Goal: Subscribe to service/newsletter

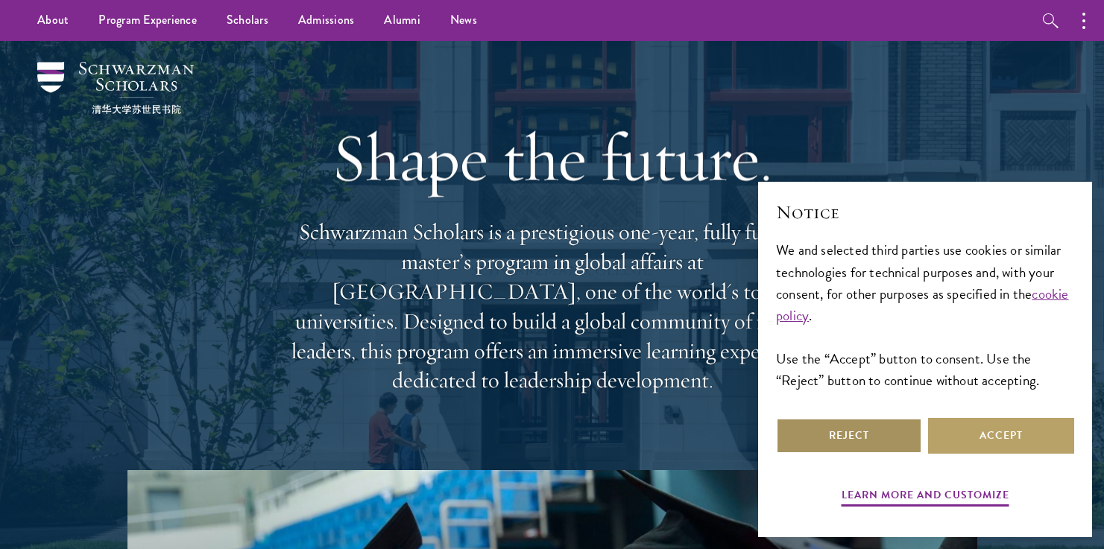
click at [879, 438] on button "Reject" at bounding box center [849, 436] width 146 height 36
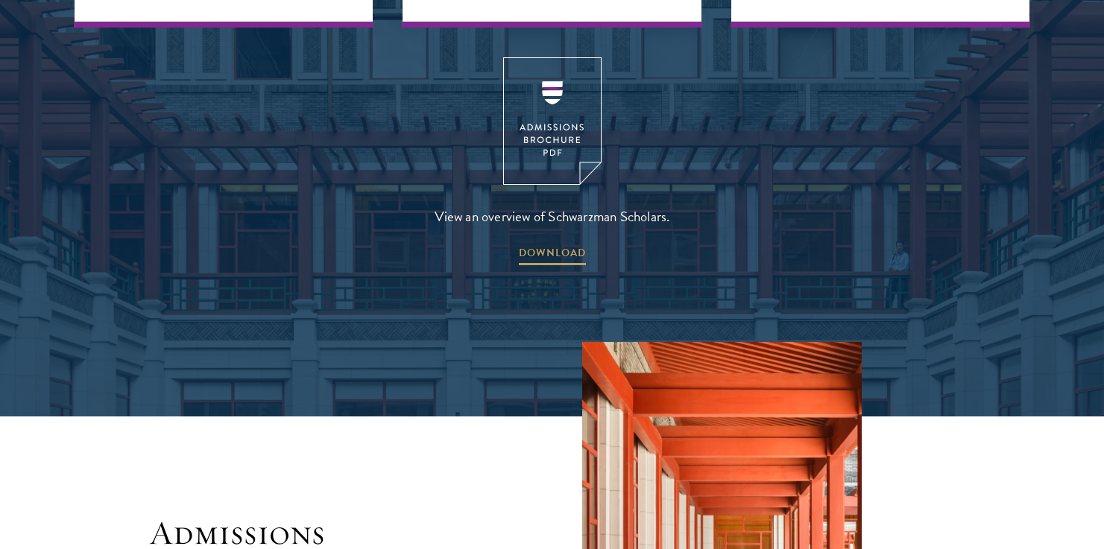
scroll to position [2391, 0]
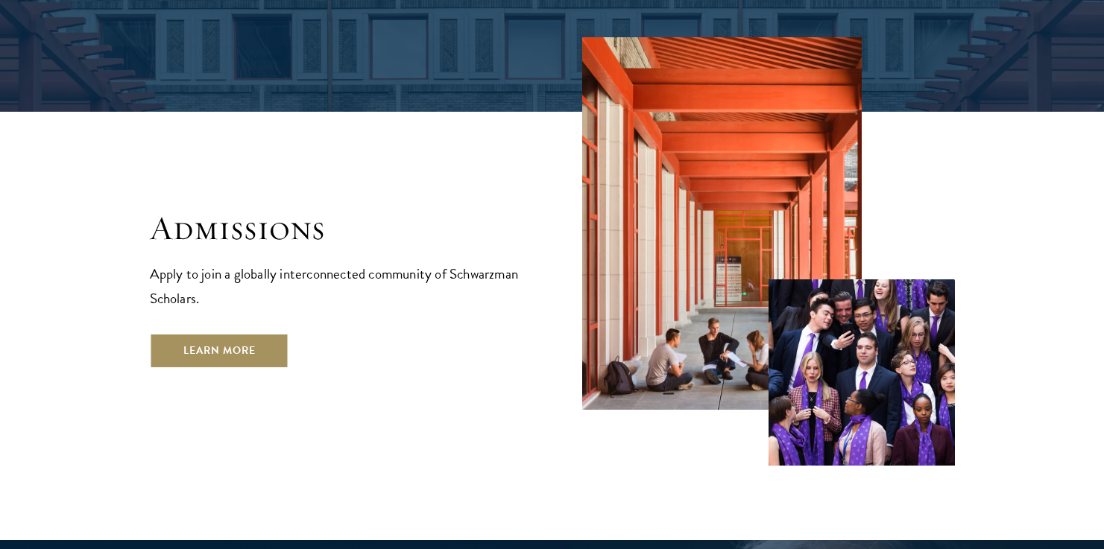
click at [247, 333] on link "Learn More" at bounding box center [219, 351] width 139 height 36
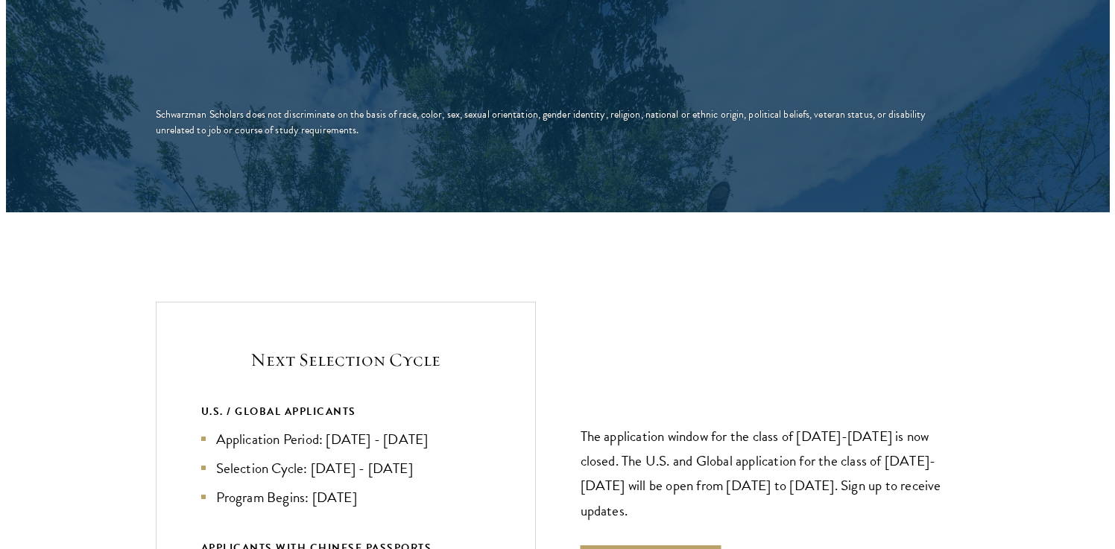
scroll to position [3147, 0]
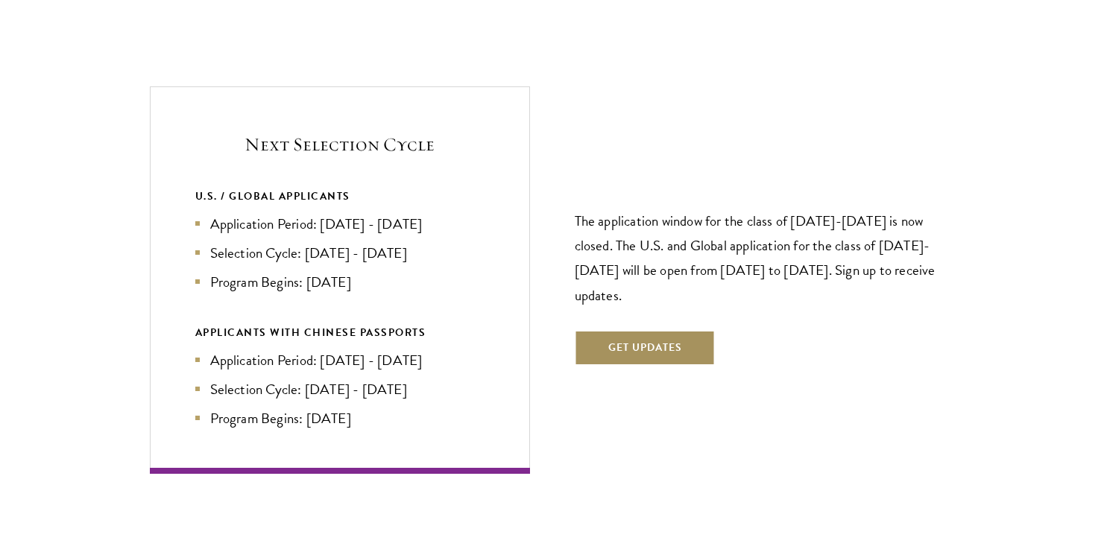
click at [654, 330] on button "Get Updates" at bounding box center [645, 348] width 141 height 36
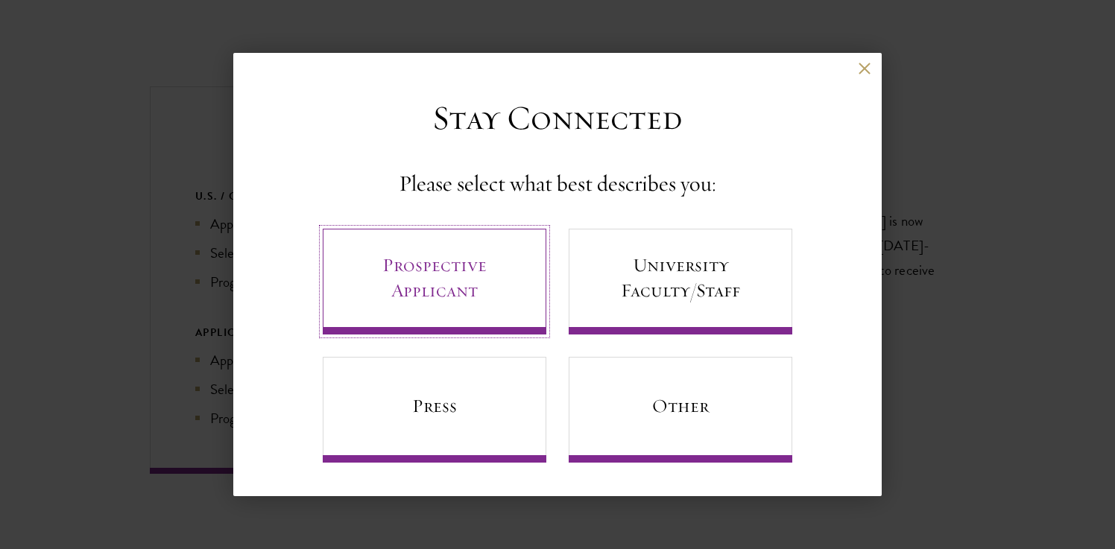
click at [429, 276] on link "Prospective Applicant" at bounding box center [435, 282] width 224 height 106
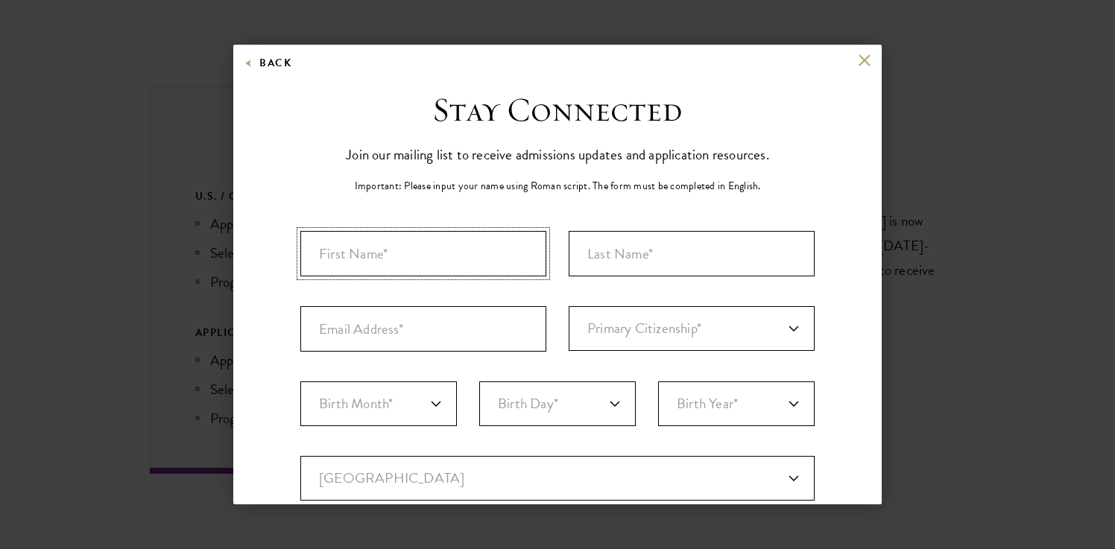
click at [423, 259] on input "First Name*" at bounding box center [423, 253] width 246 height 45
type input "Miles"
click at [613, 258] on input "Last Name (Family Name)*" at bounding box center [692, 253] width 246 height 45
type input "[PERSON_NAME]"
click at [832, 219] on div "Stay Connected Please select what best describes you: Prospective Applicant Uni…" at bounding box center [557, 512] width 648 height 846
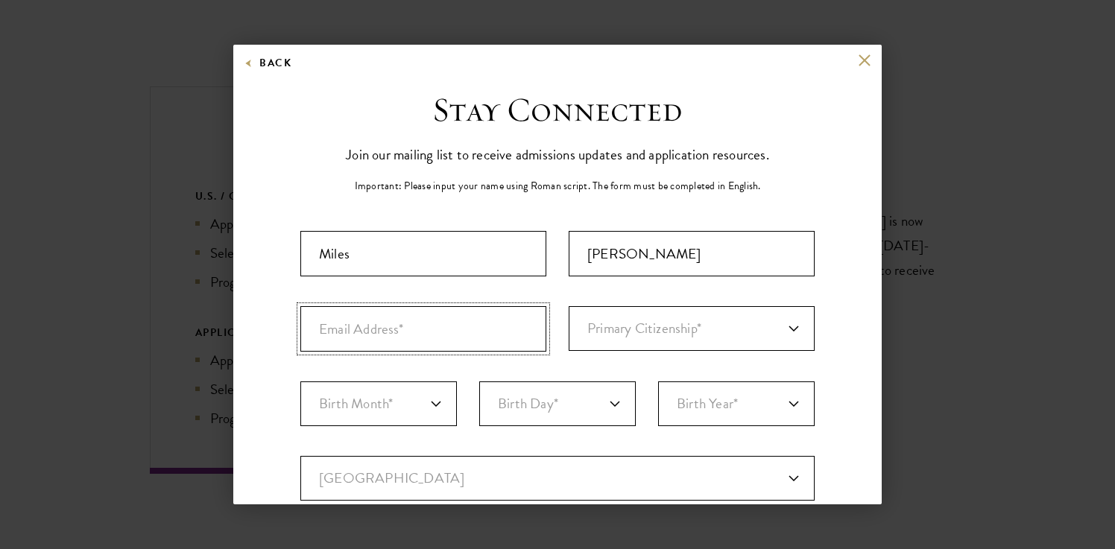
click at [454, 329] on input "Email Address*" at bounding box center [423, 328] width 246 height 45
click at [125, 157] on div "Back Stay Connected Please select what best describes you: Prospective Applican…" at bounding box center [557, 275] width 1115 height 460
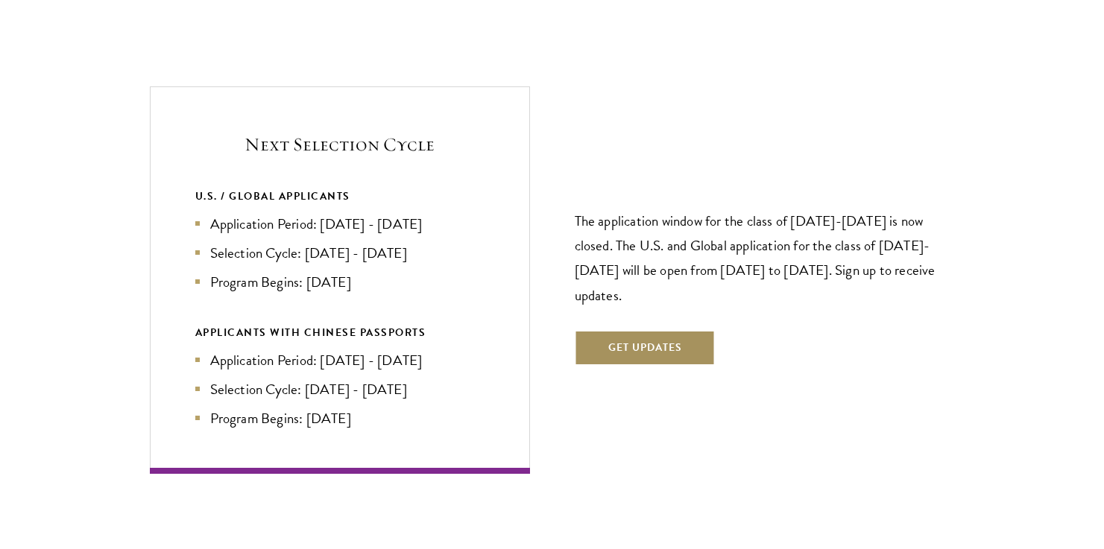
click at [655, 330] on button "Get Updates" at bounding box center [645, 348] width 141 height 36
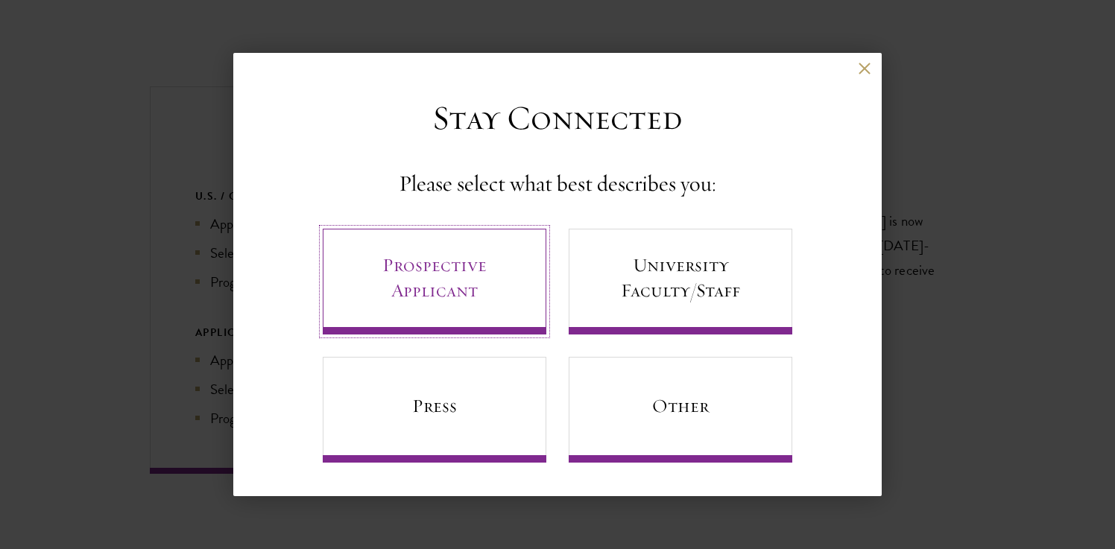
click at [420, 288] on link "Prospective Applicant" at bounding box center [435, 282] width 224 height 106
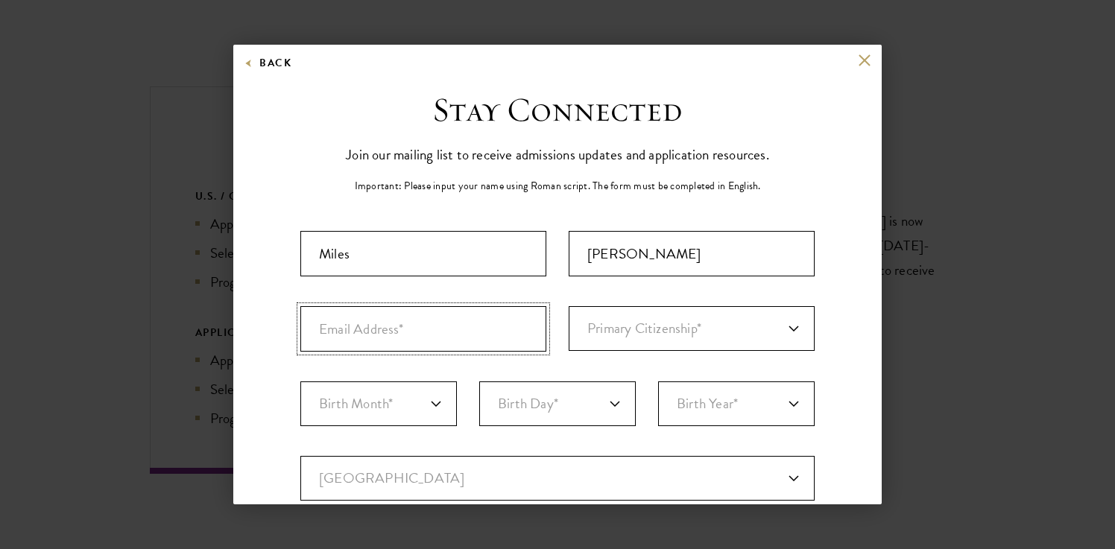
click at [387, 335] on input "Email Address*" at bounding box center [423, 328] width 246 height 45
paste input "[EMAIL_ADDRESS][DOMAIN_NAME]"
type input "[EMAIL_ADDRESS][DOMAIN_NAME]"
click at [700, 325] on select "Primary Citizenship* [GEOGRAPHIC_DATA] [DEMOGRAPHIC_DATA] [DEMOGRAPHIC_DATA] [D…" at bounding box center [692, 328] width 246 height 45
select select "US"
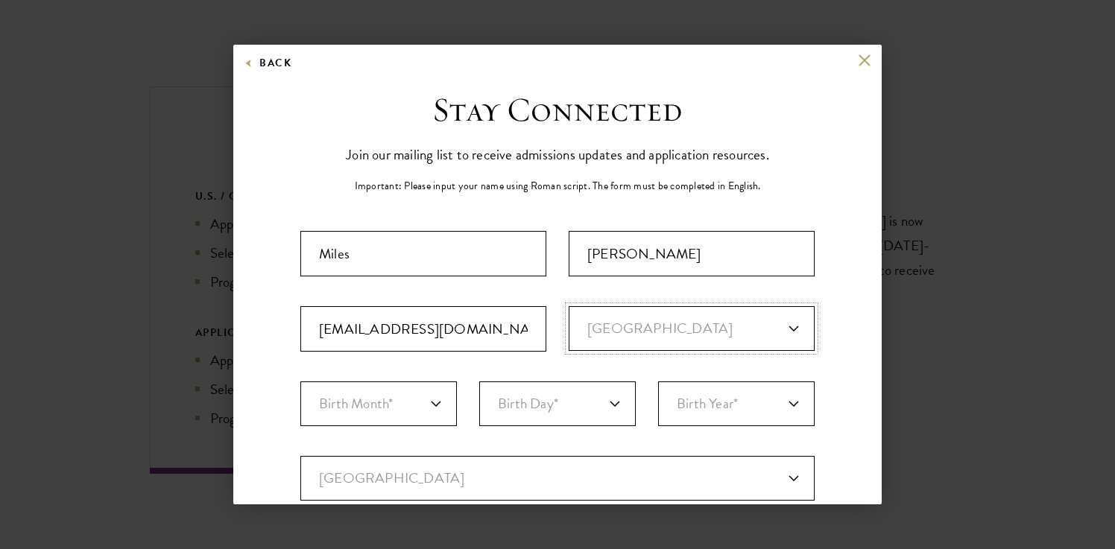
click at [569, 306] on select "Primary Citizenship* [GEOGRAPHIC_DATA] [DEMOGRAPHIC_DATA] [DEMOGRAPHIC_DATA] [D…" at bounding box center [692, 328] width 246 height 45
click at [421, 406] on select "Birth Month* January February March April May June July August September Octobe…" at bounding box center [378, 404] width 156 height 45
select select "06"
click at [300, 382] on select "Birth Month* January February March April May June July August September Octobe…" at bounding box center [378, 404] width 156 height 45
click at [574, 402] on select "Birth Day* 1 2 3 4 5 6 7 8 9 10 11 12 13 14 15 16 17 18 19 20 21 22 23 24 25 26…" at bounding box center [557, 404] width 156 height 45
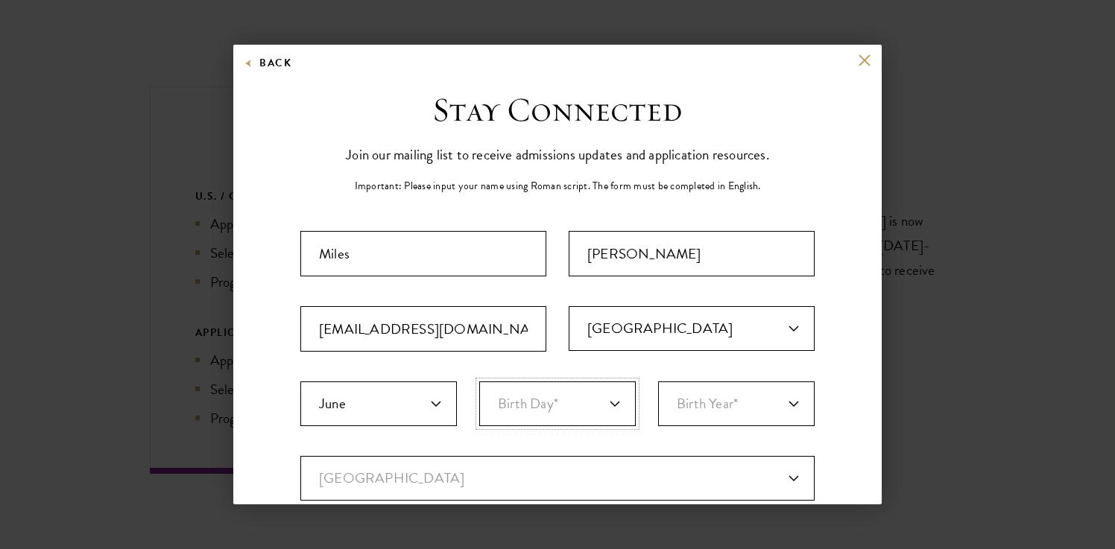
select select "18"
click at [479, 382] on select "Birth Day* 1 2 3 4 5 6 7 8 9 10 11 12 13 14 15 16 17 18 19 20 21 22 23 24 25 26…" at bounding box center [557, 404] width 156 height 45
click at [674, 405] on select "Birth Year* [DEMOGRAPHIC_DATA] [DEMOGRAPHIC_DATA] [DEMOGRAPHIC_DATA] [DEMOGRAPH…" at bounding box center [736, 404] width 156 height 45
click at [658, 382] on select "Birth Year* [DEMOGRAPHIC_DATA] [DEMOGRAPHIC_DATA] [DEMOGRAPHIC_DATA] [DEMOGRAPH…" at bounding box center [736, 404] width 156 height 45
click at [744, 416] on select "Birth Year* [DEMOGRAPHIC_DATA] [DEMOGRAPHIC_DATA] [DEMOGRAPHIC_DATA] [DEMOGRAPH…" at bounding box center [736, 404] width 156 height 45
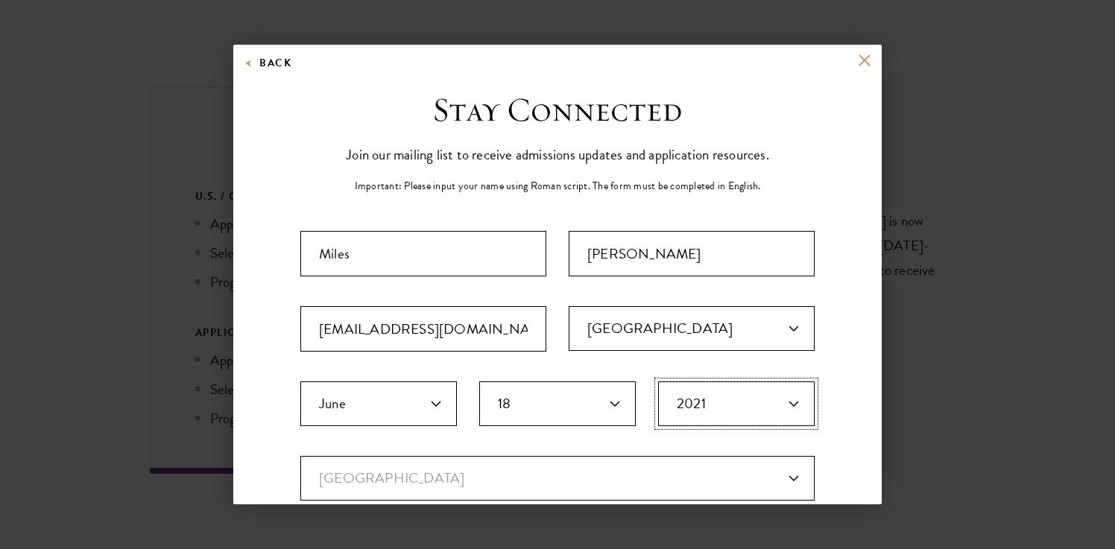
select select "2001"
click at [658, 382] on select "Birth Year* [DEMOGRAPHIC_DATA] [DEMOGRAPHIC_DATA] [DEMOGRAPHIC_DATA] [DEMOGRAPH…" at bounding box center [736, 404] width 156 height 45
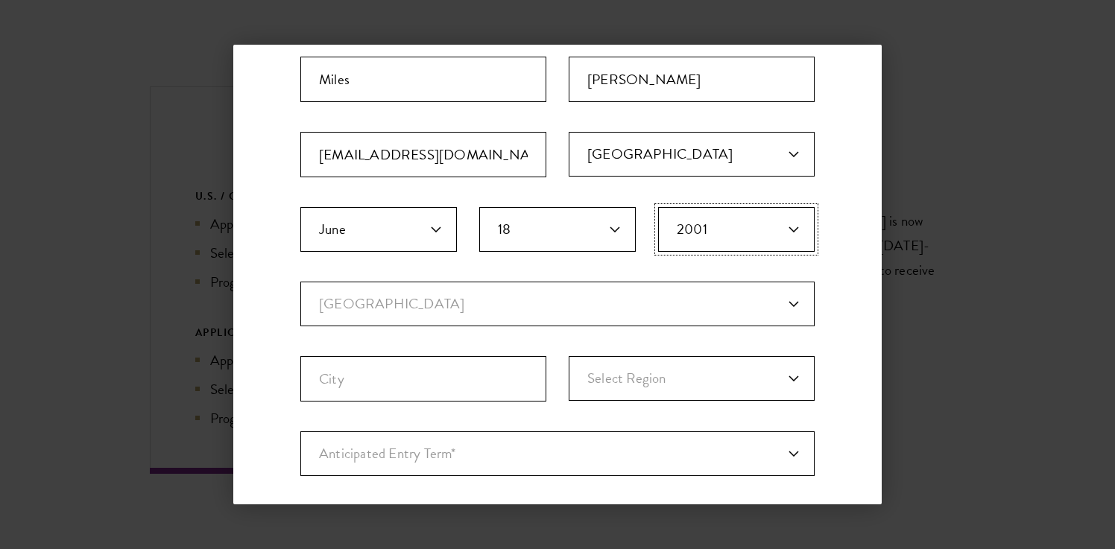
scroll to position [174, 0]
click at [782, 298] on select "Current Country [GEOGRAPHIC_DATA] [GEOGRAPHIC_DATA] [GEOGRAPHIC_DATA] [GEOGRAPH…" at bounding box center [557, 304] width 514 height 45
select select "US"
click at [300, 282] on select "Current Country [GEOGRAPHIC_DATA] [GEOGRAPHIC_DATA] [GEOGRAPHIC_DATA] [GEOGRAPH…" at bounding box center [557, 304] width 514 height 45
select select
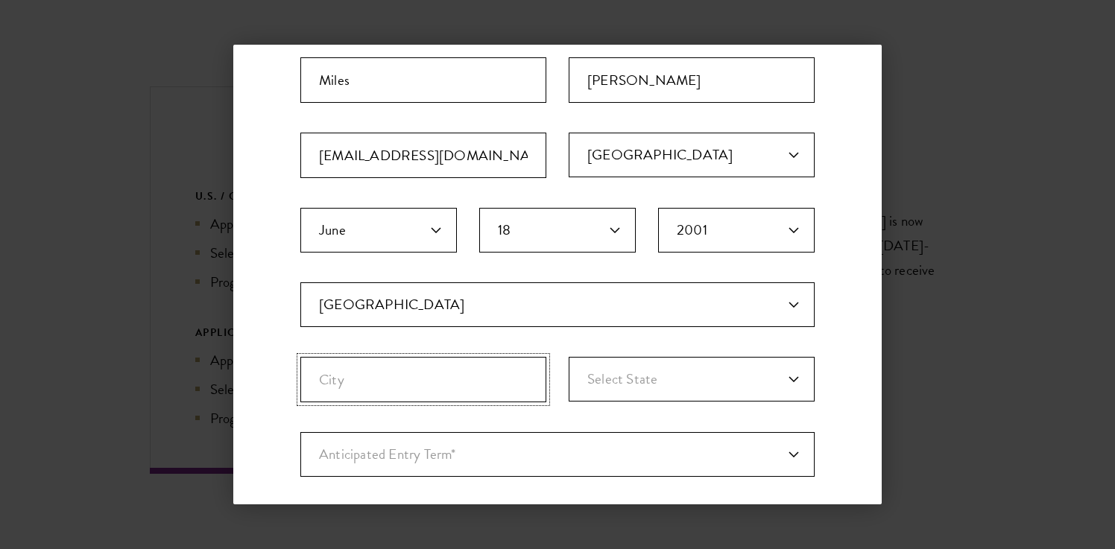
click at [451, 387] on input "City" at bounding box center [423, 379] width 246 height 45
type input "[GEOGRAPHIC_DATA]"
click at [752, 382] on select "Select State [US_STATE] [US_STATE] [US_STATE] APO/FPO (AA) APO/FPO ([GEOGRAPHIC…" at bounding box center [692, 379] width 246 height 45
select select "CA"
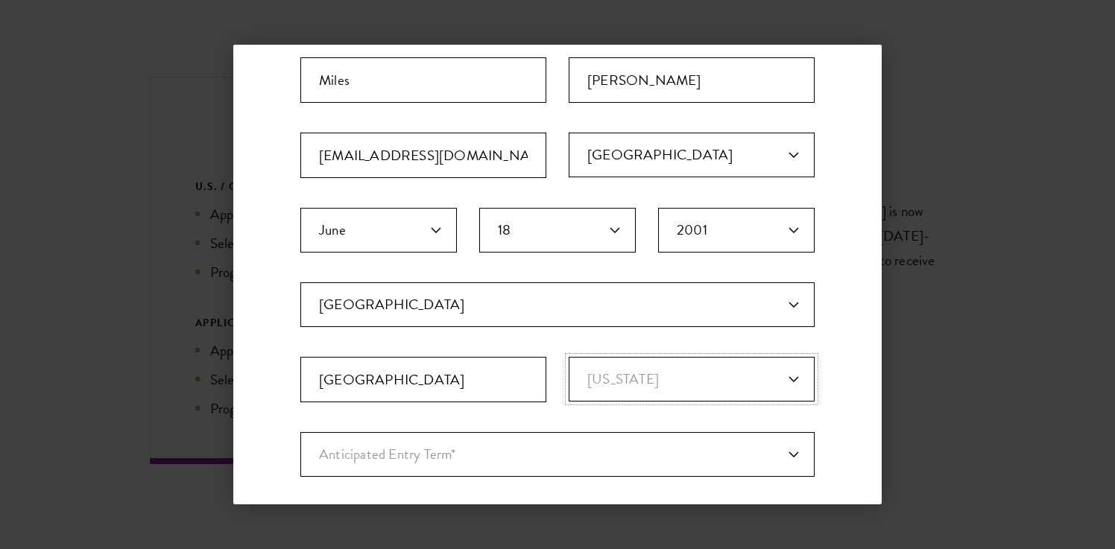
click at [569, 357] on select "Select State [US_STATE] [US_STATE] [US_STATE] APO/FPO (AA) APO/FPO ([GEOGRAPHIC…" at bounding box center [692, 379] width 246 height 45
click at [782, 448] on select "Anticipated Entry Term* Just Exploring" at bounding box center [557, 454] width 514 height 45
click at [300, 432] on select "Anticipated Entry Term* Just Exploring" at bounding box center [557, 454] width 514 height 45
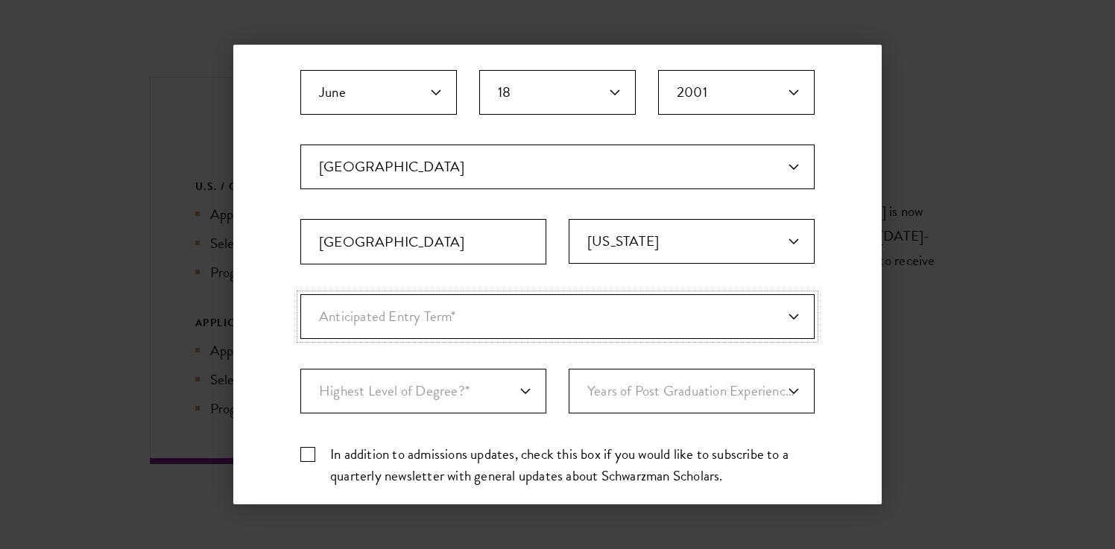
scroll to position [314, 0]
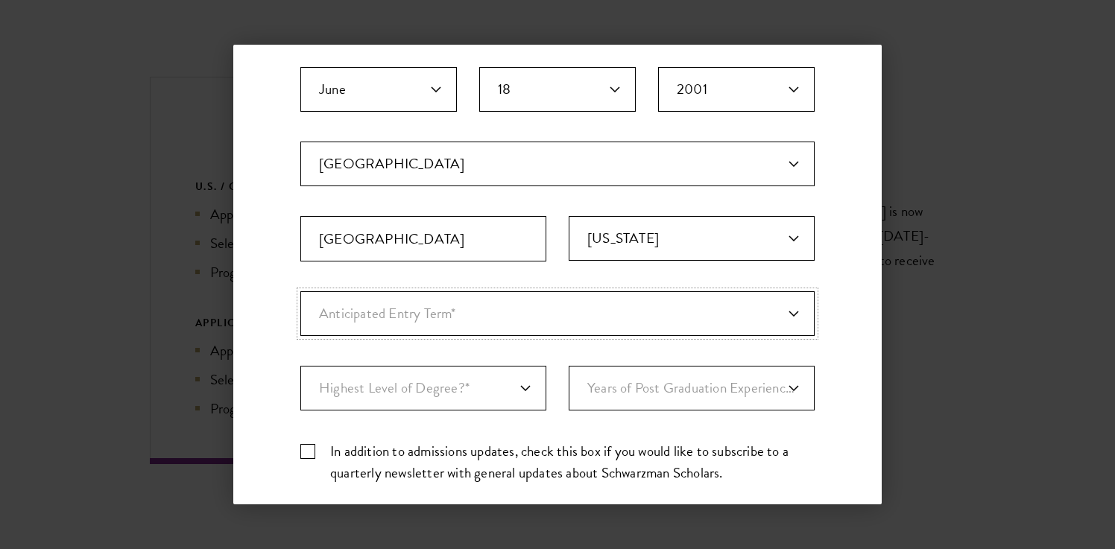
click at [779, 317] on select "Anticipated Entry Term* Just Exploring" at bounding box center [557, 313] width 514 height 45
click at [300, 291] on select "Anticipated Entry Term* Just Exploring" at bounding box center [557, 313] width 514 height 45
click at [531, 387] on select "Highest Level of Degree?* PHD Bachelor's Master's Current Undergraduate Student" at bounding box center [423, 388] width 246 height 45
select select "baef124f-e103-44b1-8ca6-5d0669438e44"
click at [300, 366] on select "Highest Level of Degree?* PHD Bachelor's Master's Current Undergraduate Student" at bounding box center [423, 388] width 246 height 45
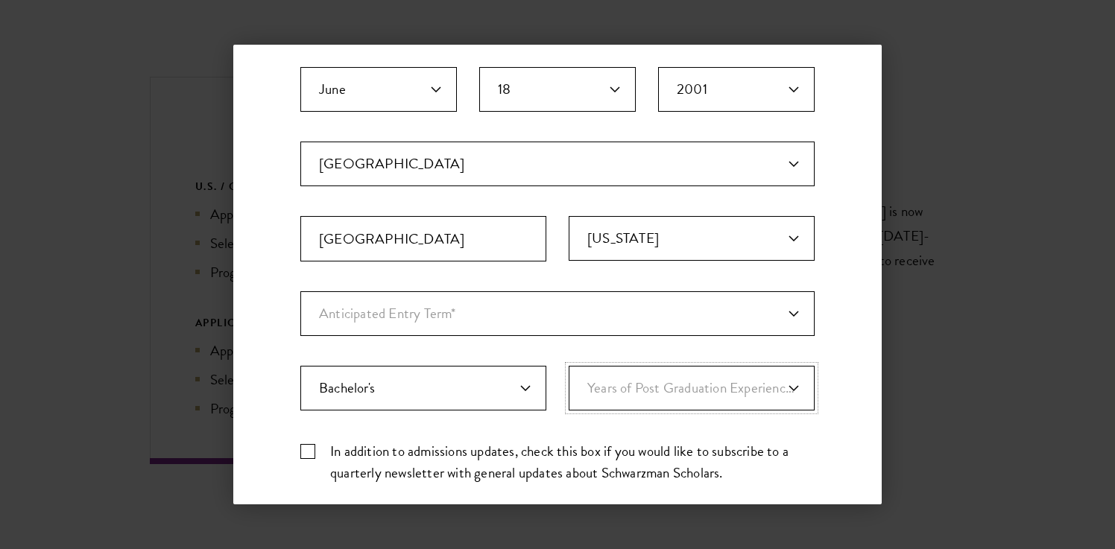
click at [641, 388] on select "Years of Post Graduation Experience?* 1 2 3 4 5 6 7 8 9 10" at bounding box center [692, 388] width 246 height 45
select select "1"
click at [569, 366] on select "Years of Post Graduation Experience?* 1 2 3 4 5 6 7 8 9 10" at bounding box center [692, 388] width 246 height 45
click at [777, 321] on select "Anticipated Entry Term* Just Exploring" at bounding box center [557, 313] width 514 height 45
select select "a6790467-ebe7-4045-a56a-66c1cae98076"
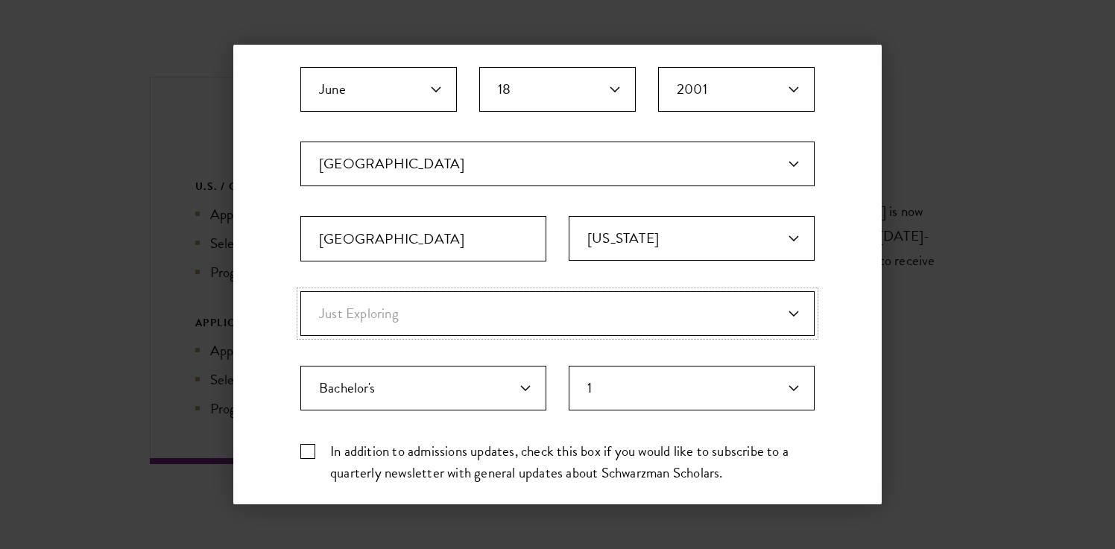
click at [300, 291] on select "Anticipated Entry Term* Just Exploring" at bounding box center [557, 313] width 514 height 45
click at [784, 310] on select "Anticipated Entry Term* Just Exploring" at bounding box center [557, 313] width 514 height 45
select select "Anticipated Entry Term*"
click at [300, 291] on select "Anticipated Entry Term* Just Exploring" at bounding box center [557, 313] width 514 height 45
click at [305, 447] on label "In addition to admissions updates, check this box if you would like to subscrib…" at bounding box center [557, 461] width 514 height 43
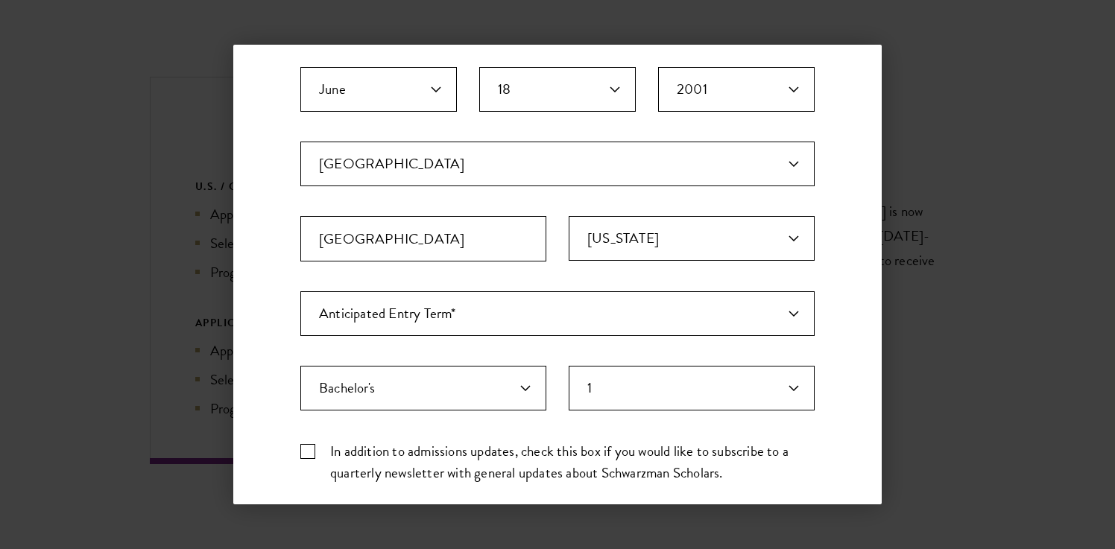
click at [305, 447] on input "In addition to admissions updates, check this box if you would like to subscrib…" at bounding box center [557, 445] width 514 height 10
checkbox input "true"
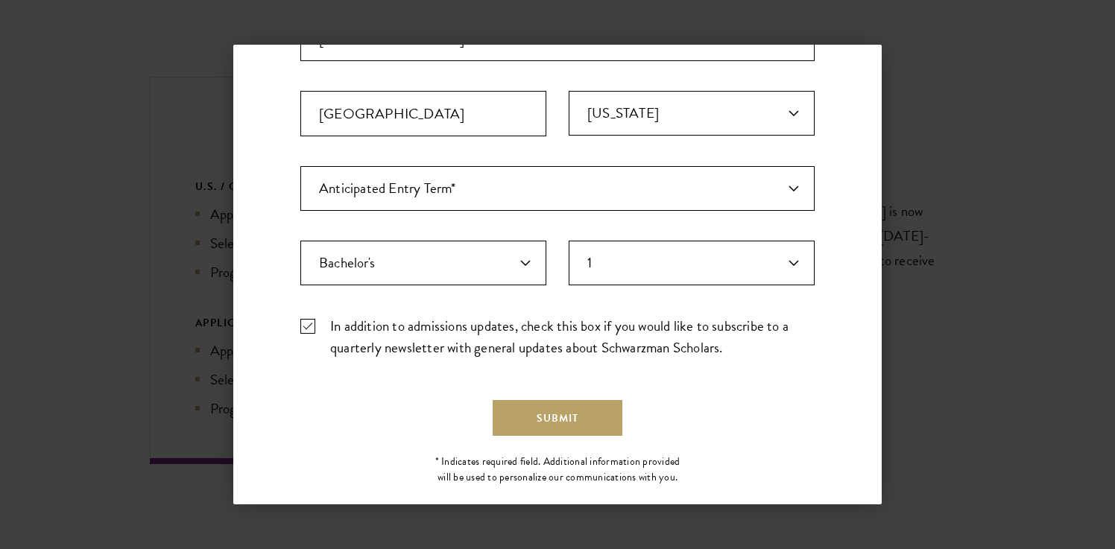
scroll to position [464, 0]
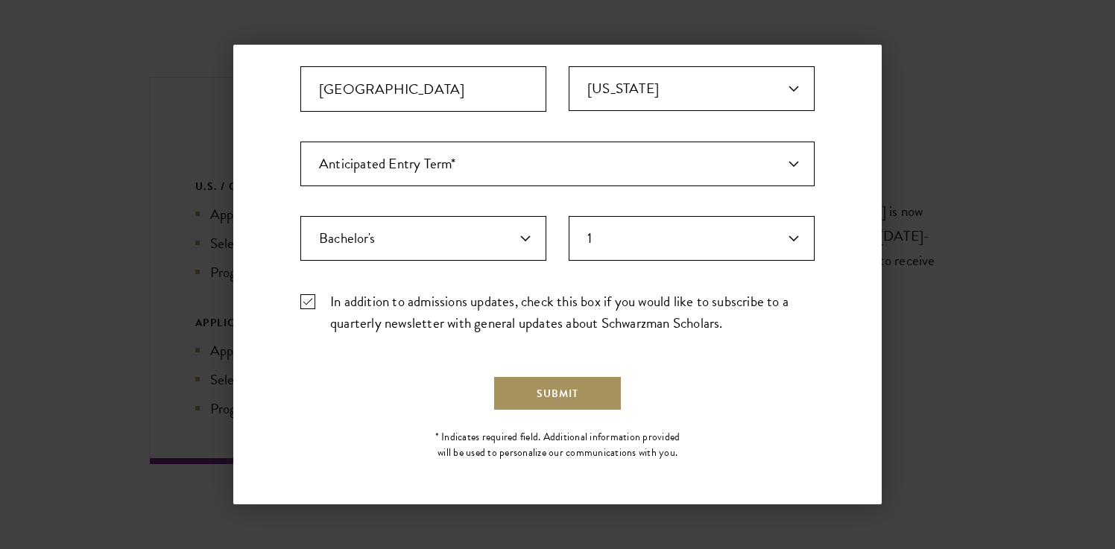
click at [537, 394] on button "Submit" at bounding box center [558, 394] width 130 height 36
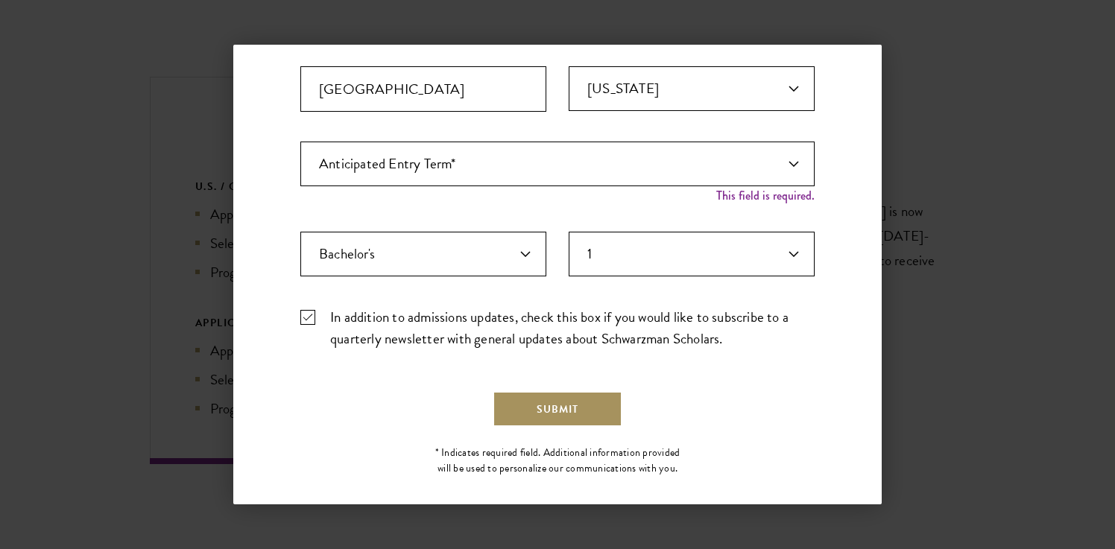
scroll to position [480, 0]
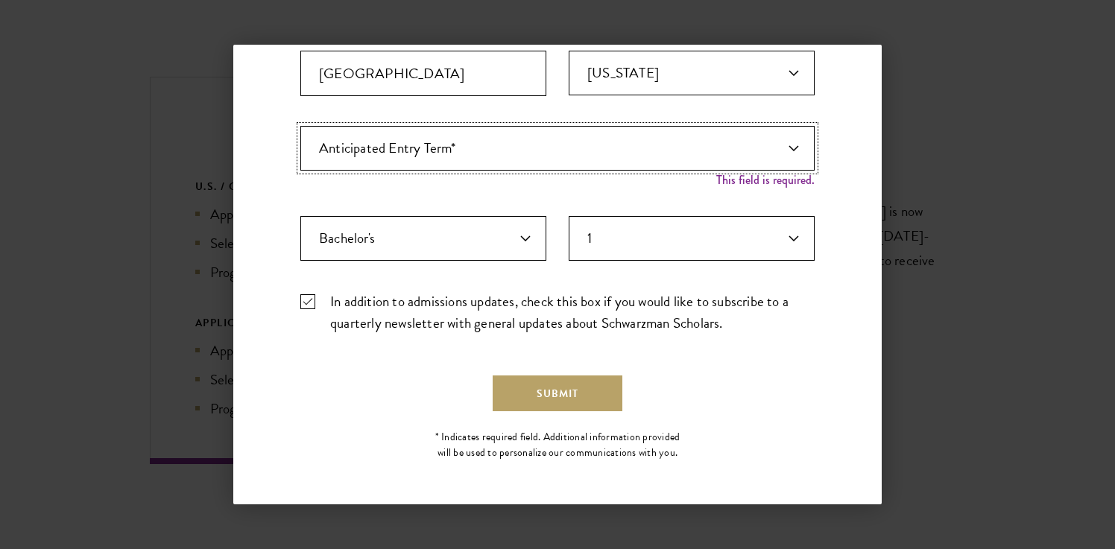
click at [783, 156] on select "Anticipated Entry Term* Just Exploring" at bounding box center [557, 148] width 514 height 45
click at [300, 126] on select "Anticipated Entry Term* Just Exploring" at bounding box center [557, 148] width 514 height 45
click at [763, 180] on div "Anticipated Entry Term* Just Exploring" at bounding box center [557, 156] width 514 height 60
click at [781, 156] on select "Anticipated Entry Term* Just Exploring" at bounding box center [557, 148] width 514 height 45
click at [300, 126] on select "Anticipated Entry Term* Just Exploring" at bounding box center [557, 148] width 514 height 45
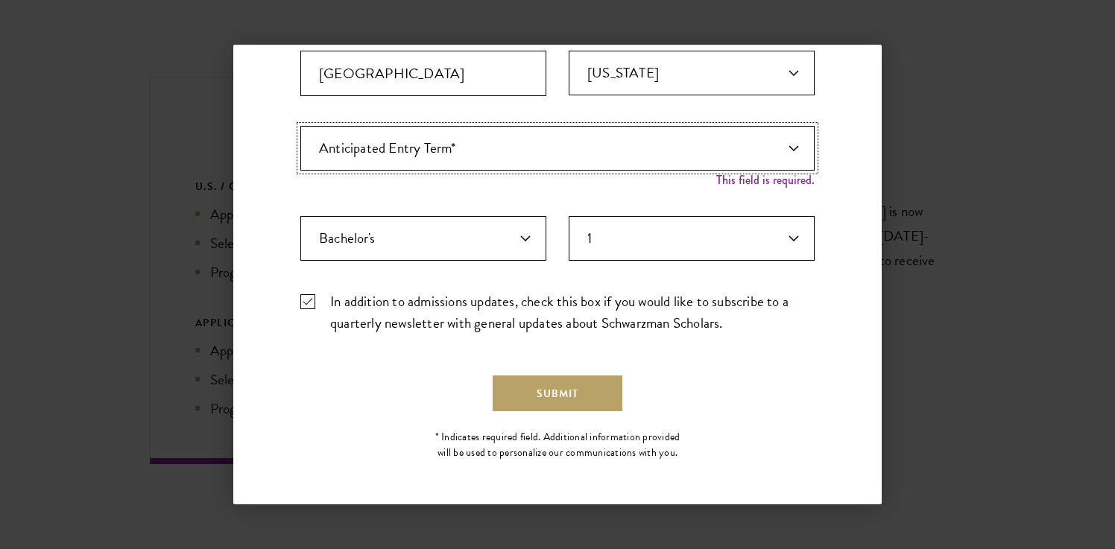
click at [681, 150] on select "Anticipated Entry Term* Just Exploring" at bounding box center [557, 148] width 514 height 45
click at [300, 126] on select "Anticipated Entry Term* Just Exploring" at bounding box center [557, 148] width 514 height 45
click at [723, 180] on div "Anticipated Entry Term* Just Exploring" at bounding box center [557, 156] width 514 height 60
click at [778, 153] on select "Anticipated Entry Term* Just Exploring" at bounding box center [557, 148] width 514 height 45
select select "a6790467-ebe7-4045-a56a-66c1cae98076"
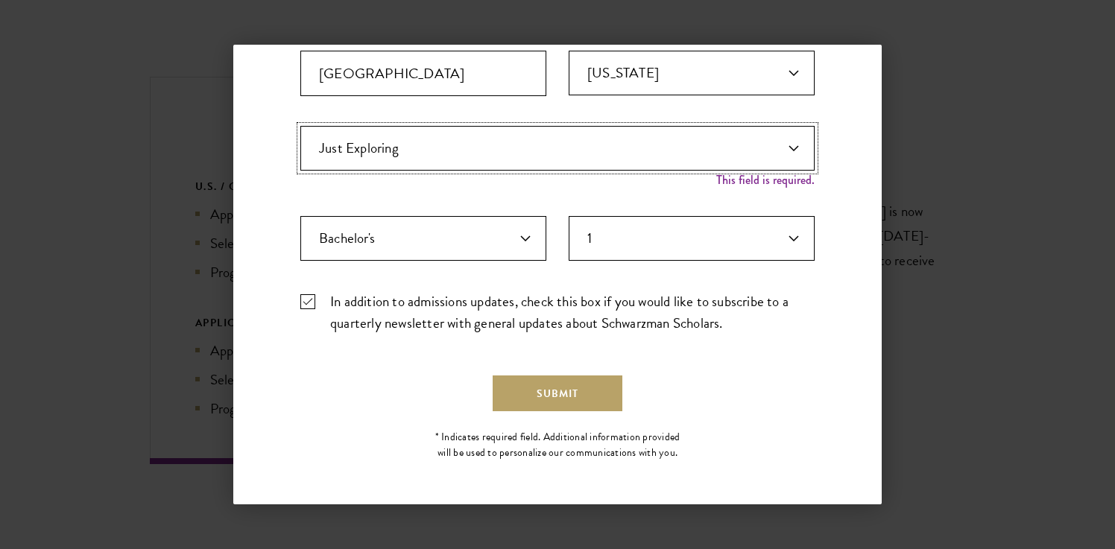
click at [300, 142] on select "Anticipated Entry Term* Just Exploring" at bounding box center [557, 148] width 514 height 45
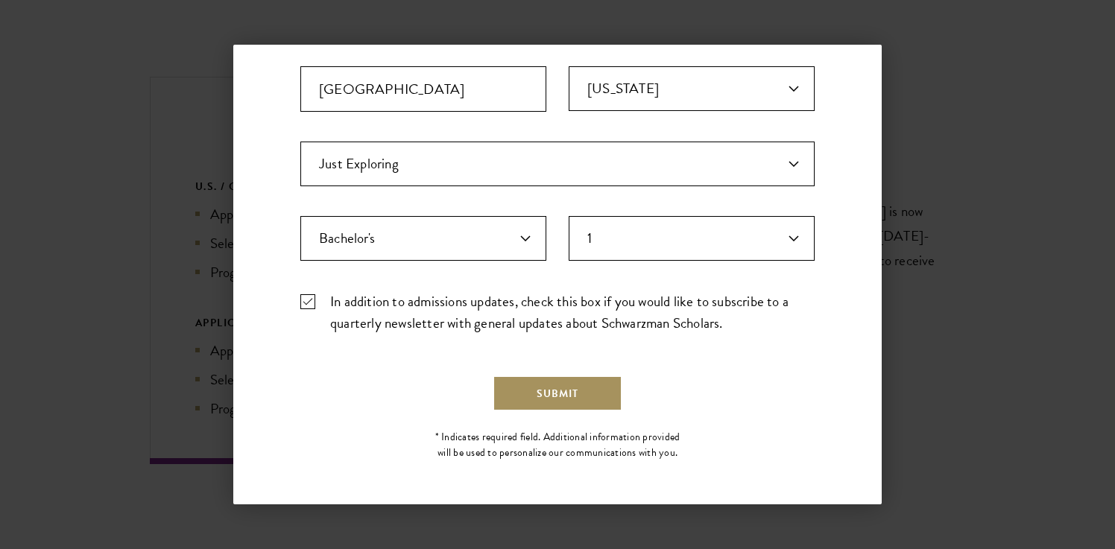
click at [543, 392] on button "Submit" at bounding box center [558, 394] width 130 height 36
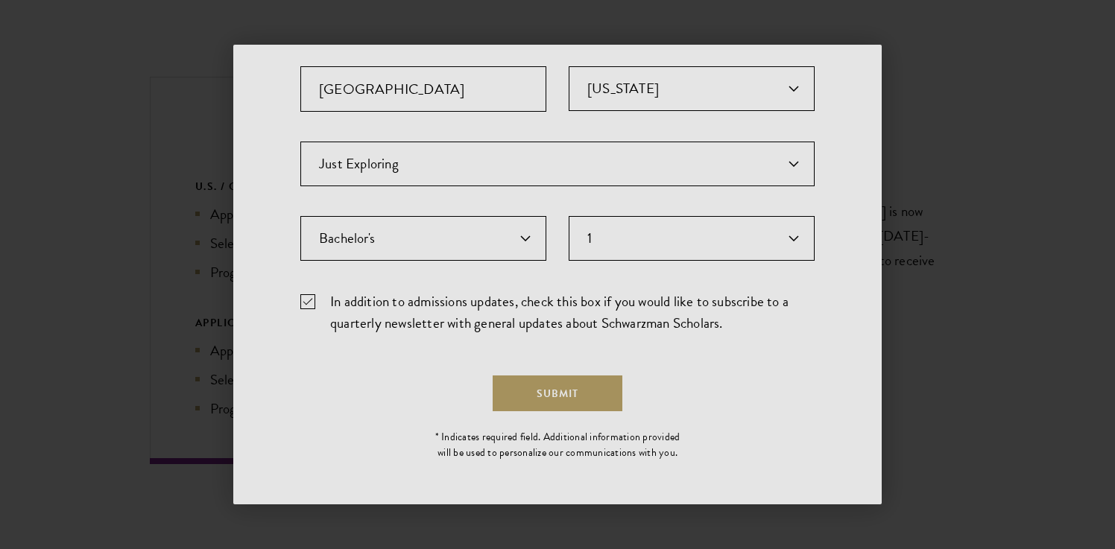
scroll to position [0, 0]
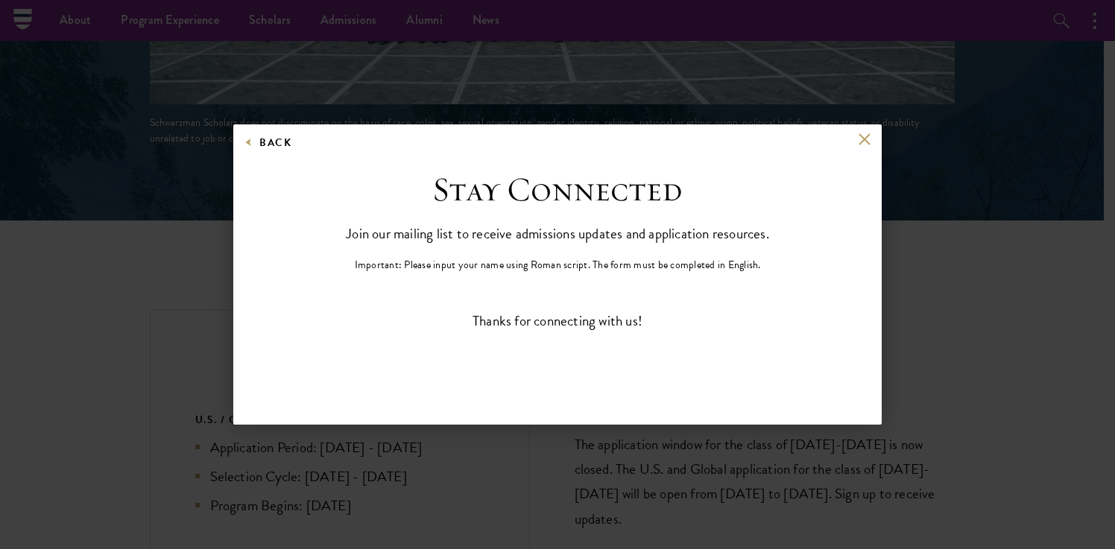
click at [993, 107] on div "Back Stay Connected Please select what best describes you: Prospective Applican…" at bounding box center [557, 275] width 1115 height 460
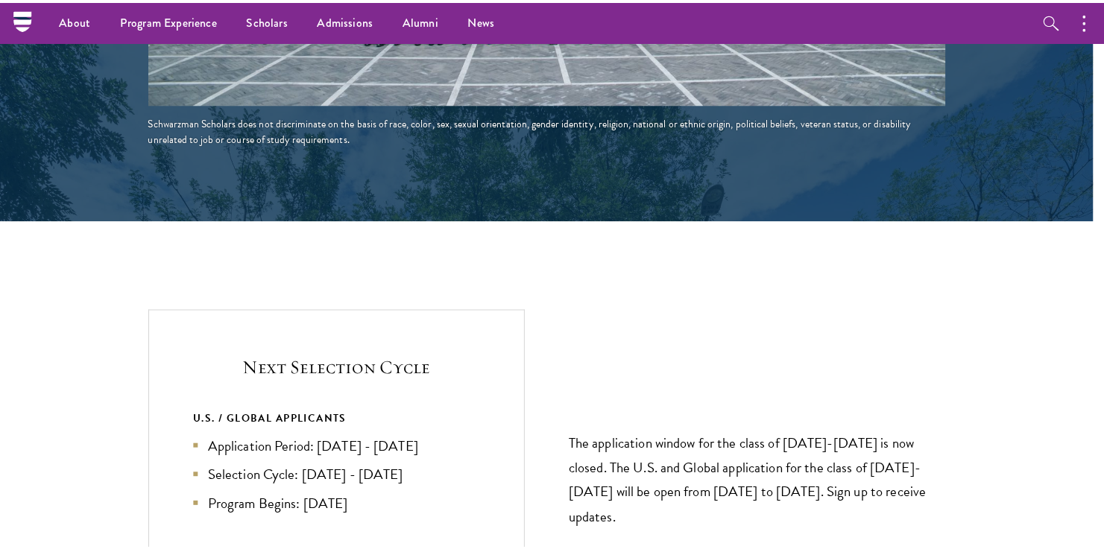
scroll to position [2934, 0]
